Goal: Check status: Check status

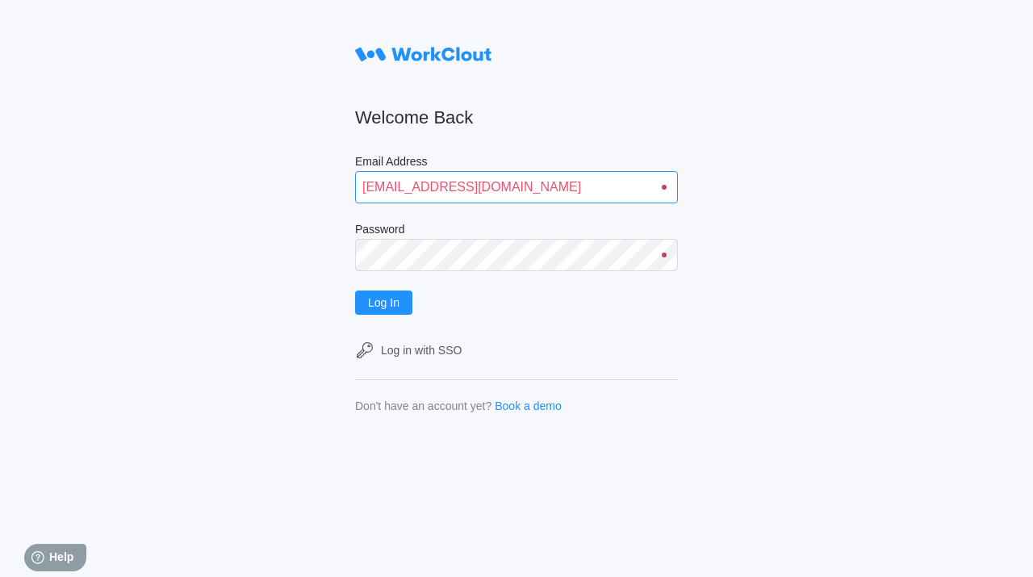
type input "quadristi@simcona.com"
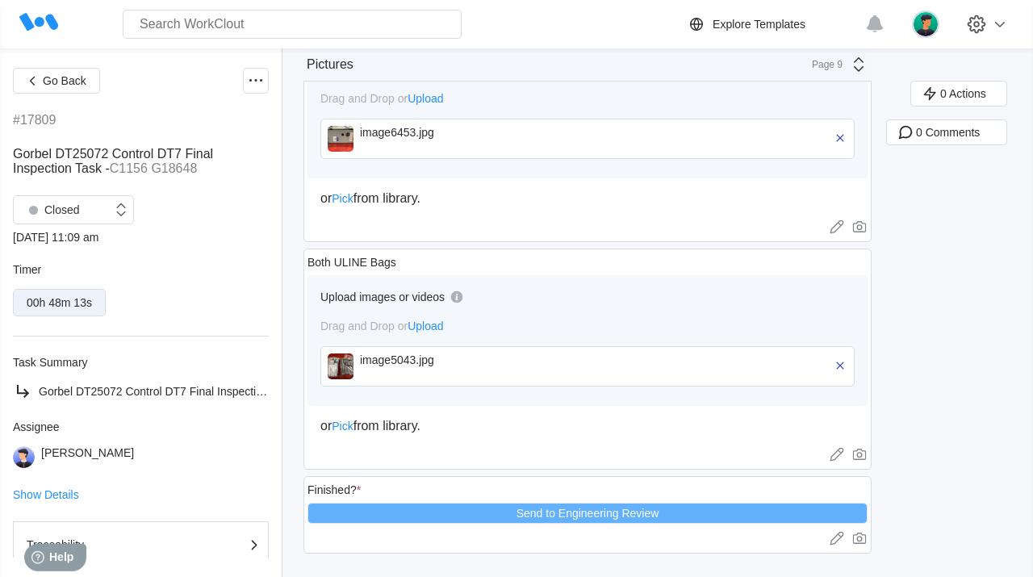
scroll to position [2339, 0]
